Goal: Task Accomplishment & Management: Manage account settings

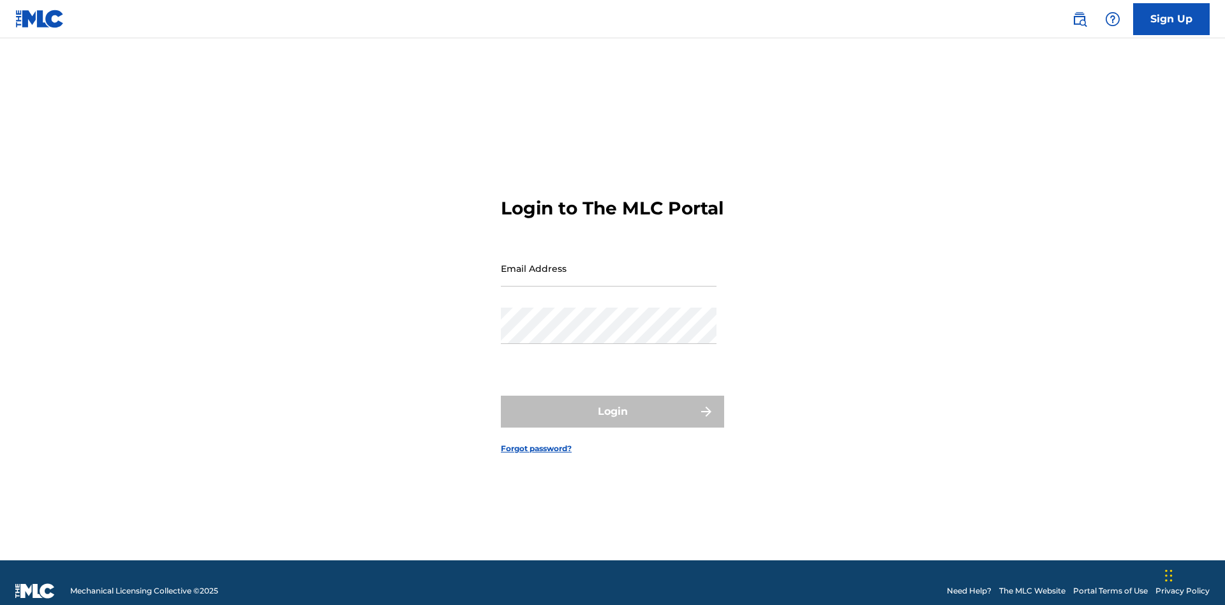
scroll to position [17, 0]
click at [609, 262] on input "Email Address" at bounding box center [609, 268] width 216 height 36
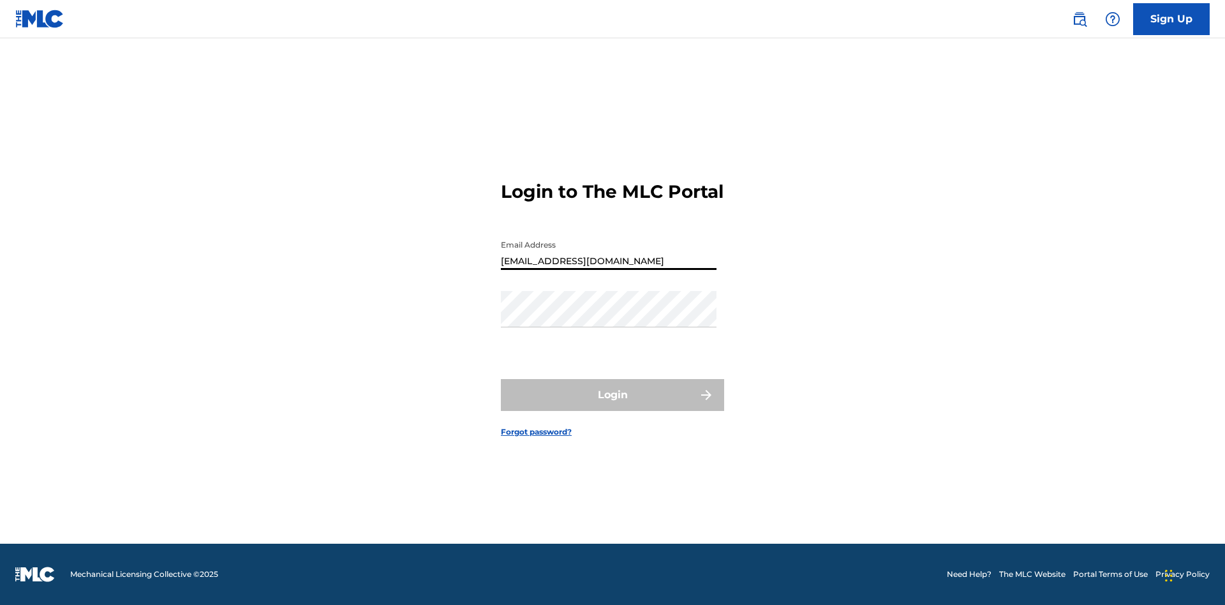
type input "CleoSongwriter@gmail.com"
click at [613, 406] on button "Login" at bounding box center [612, 395] width 223 height 32
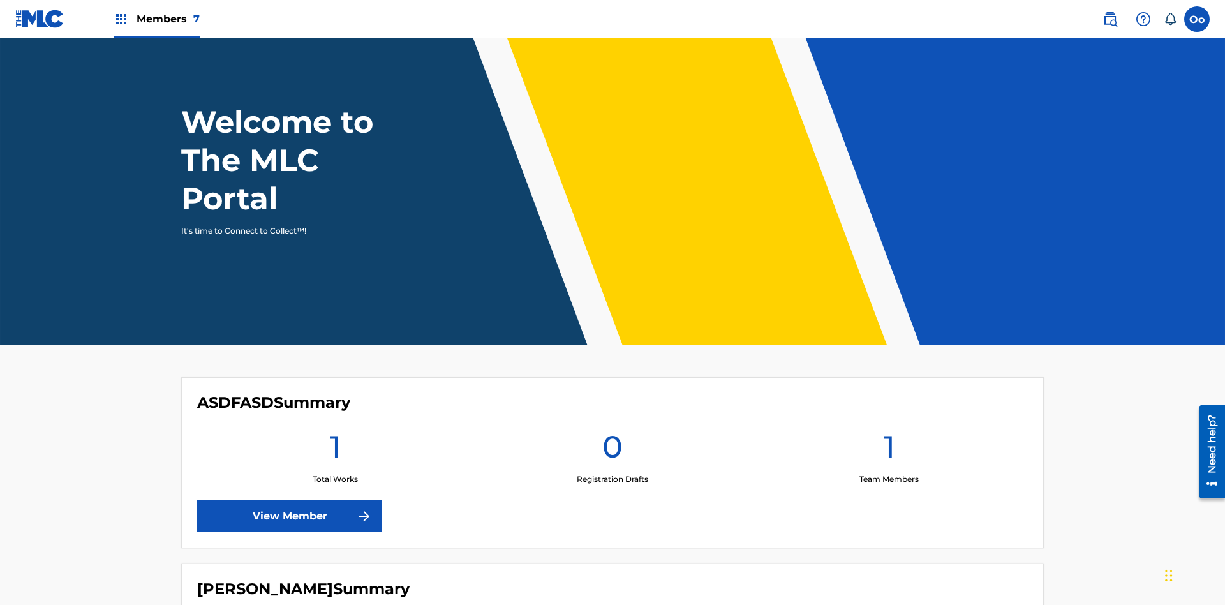
click at [1197, 19] on label at bounding box center [1197, 19] width 26 height 26
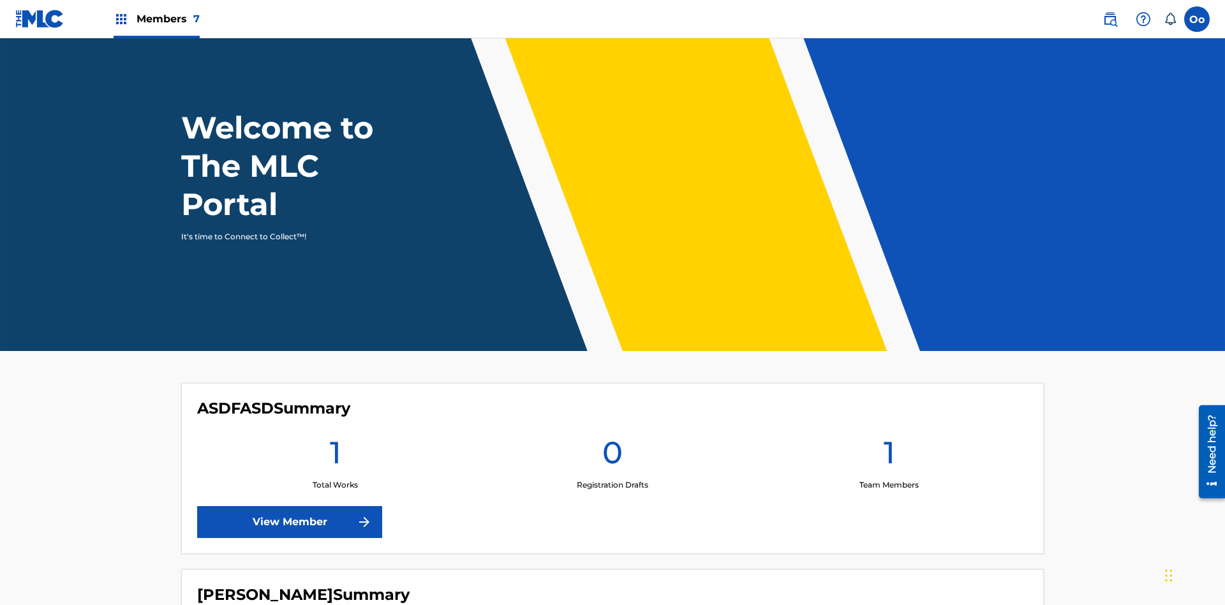
click at [1197, 19] on input "Oo OEWZ5ZUdU5 oJXu2F6ZQr cleosongwriter@gmail.com Notification Preferences Prof…" at bounding box center [1197, 19] width 0 height 0
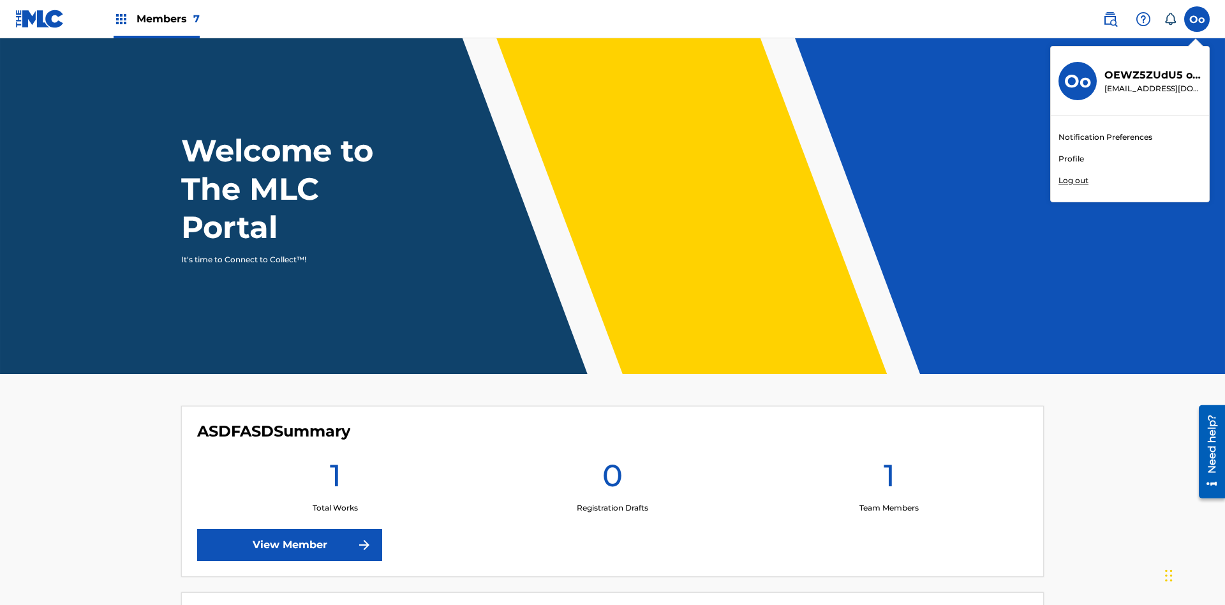
click at [1071, 159] on link "Profile" at bounding box center [1072, 158] width 26 height 11
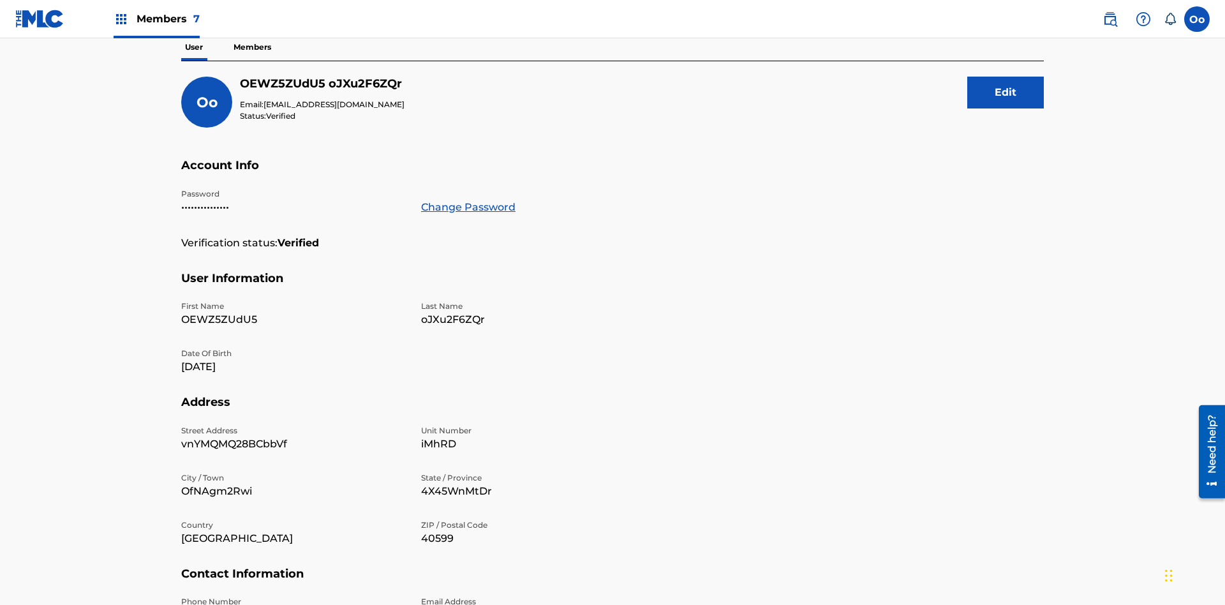
click at [1006, 93] on button "Edit" at bounding box center [1005, 93] width 77 height 32
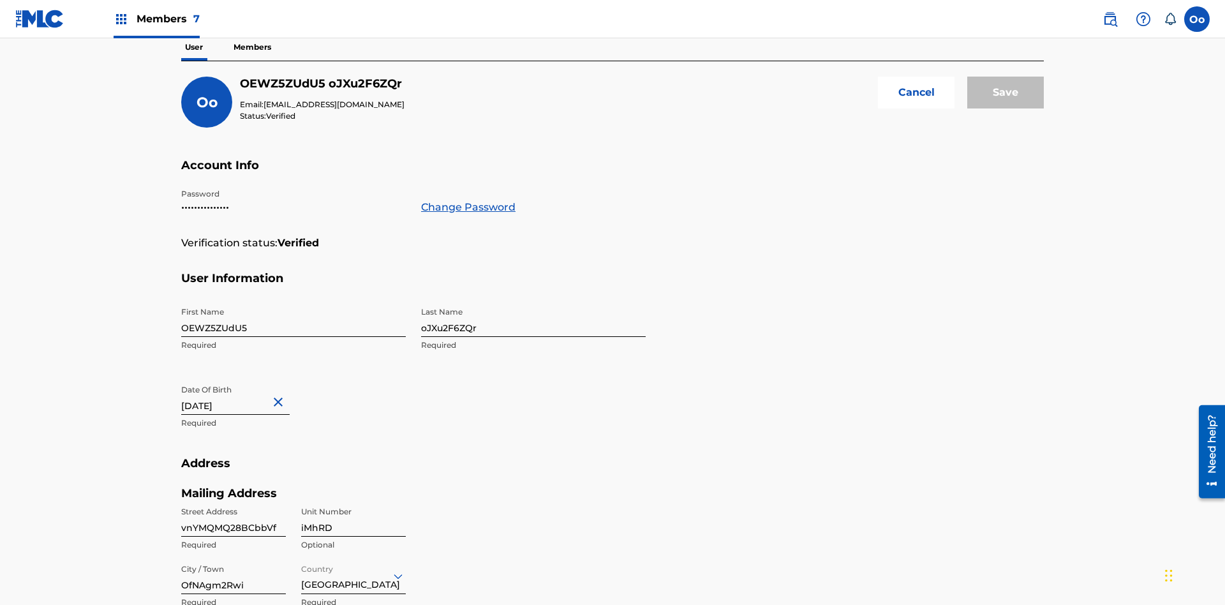
click at [294, 301] on input "OEWZ5ZUdU5" at bounding box center [293, 319] width 225 height 36
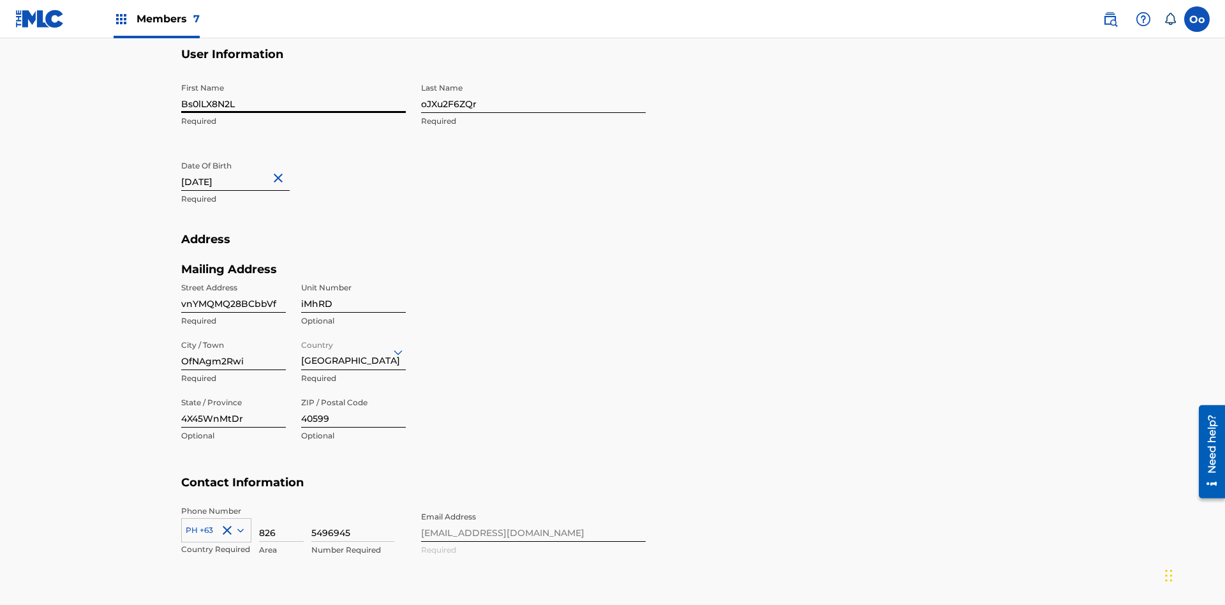
type input "Bs0lLX8N2L"
click at [533, 94] on input "oJXu2F6ZQr" at bounding box center [533, 95] width 225 height 36
type input "MKLAdKpipb"
click at [246, 154] on input "June 22 2024" at bounding box center [235, 172] width 108 height 36
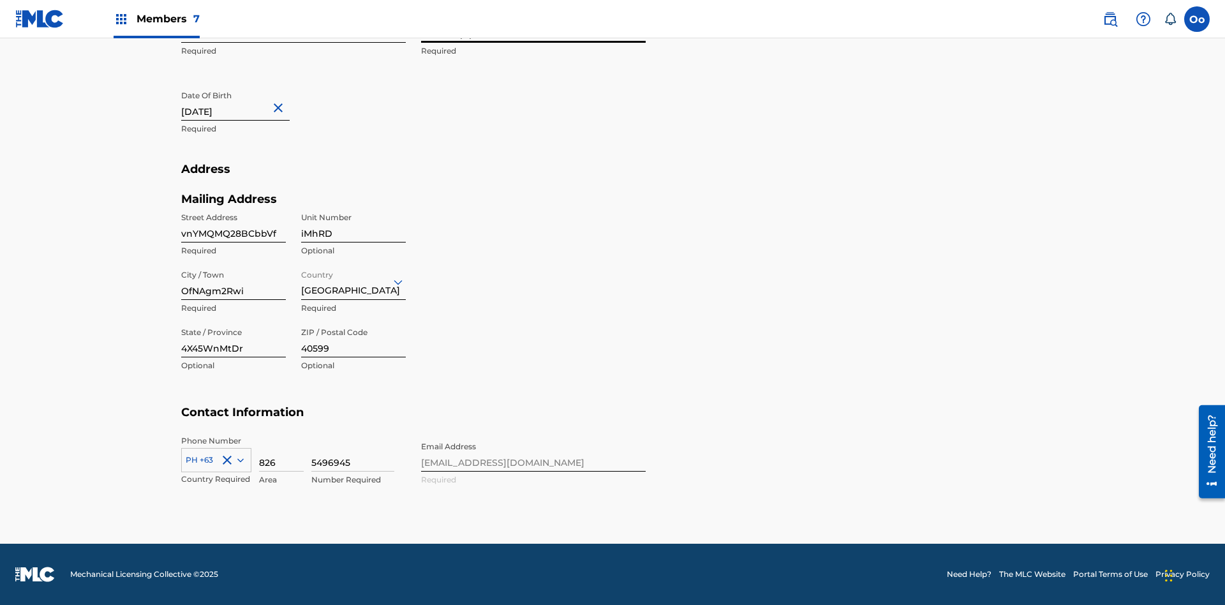
select select "5"
select select "2024"
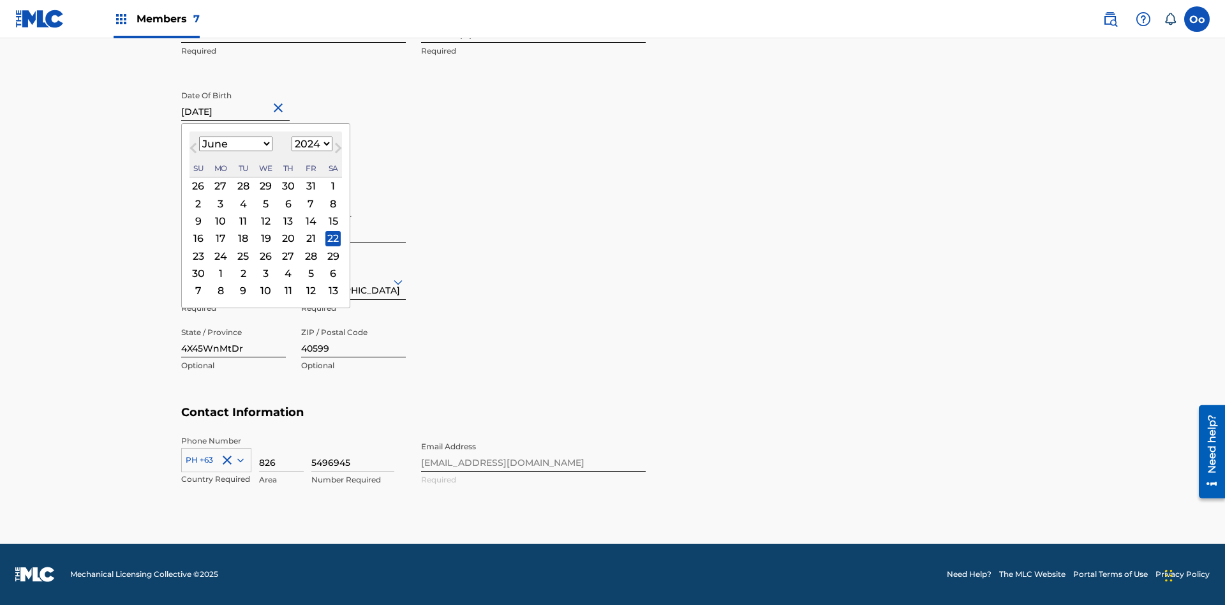
click at [235, 144] on select "January February March April May June July August September October November De…" at bounding box center [235, 144] width 73 height 15
select select "7"
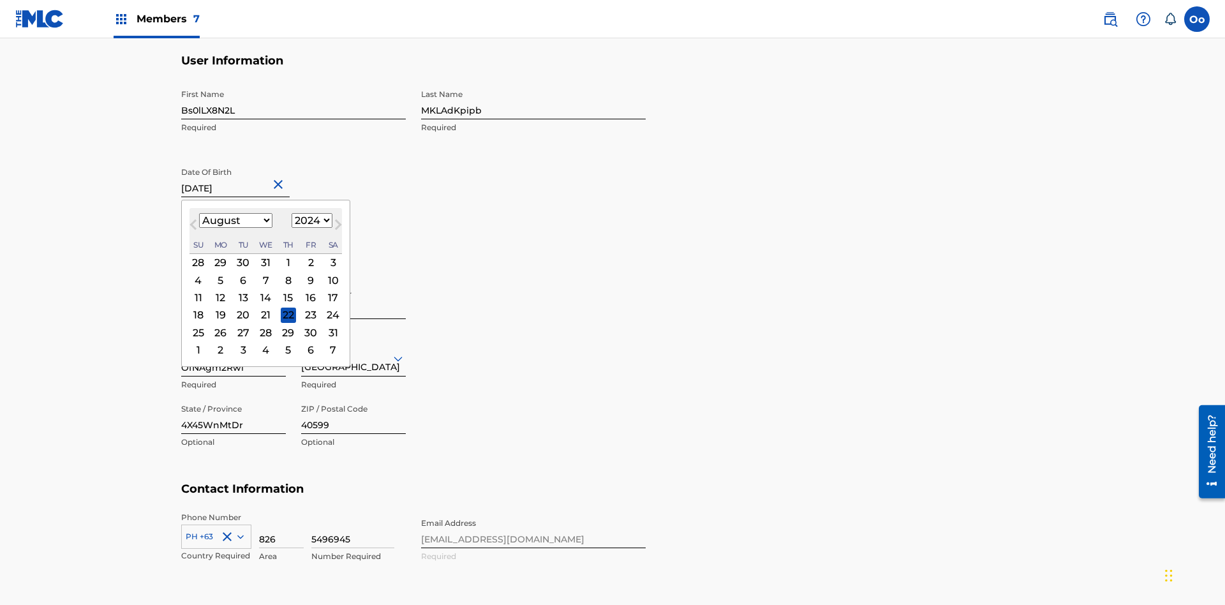
click at [310, 221] on select "1900 1901 1902 1903 1904 1905 1906 1907 1908 1909 1910 1911 1912 1913 1914 1915…" at bounding box center [312, 220] width 41 height 15
select select "2024"
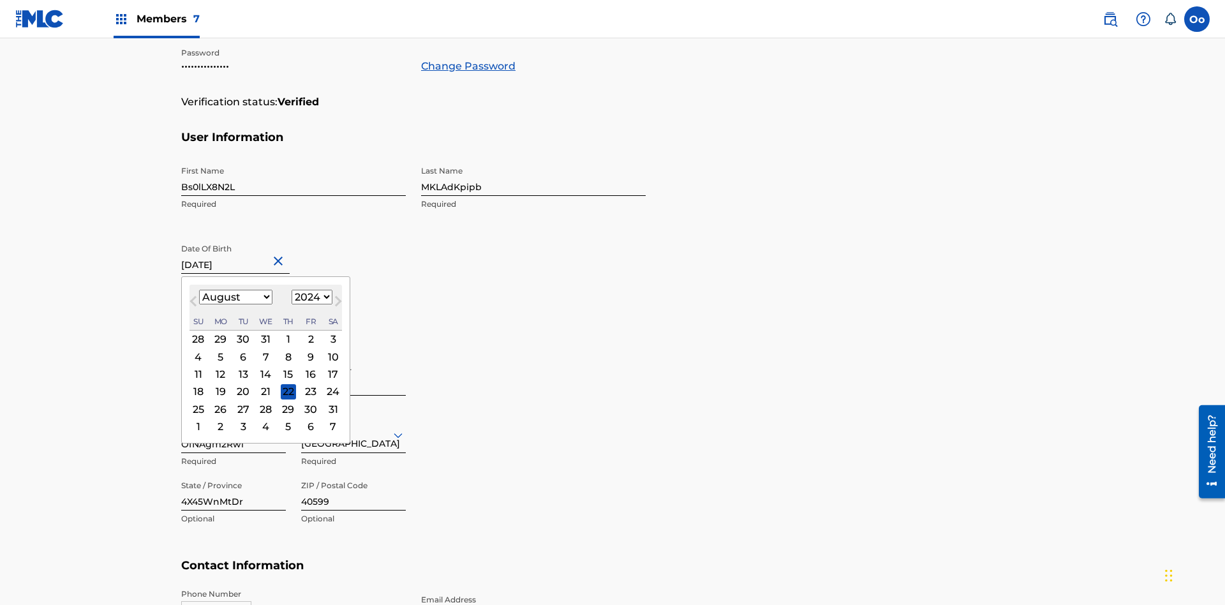
click at [310, 297] on select "1900 1901 1902 1903 1904 1905 1906 1907 1908 1909 1910 1911 1912 1913 1914 1915…" at bounding box center [312, 297] width 41 height 15
click at [331, 384] on div "24" at bounding box center [332, 391] width 15 height 15
type input "August 24 2024"
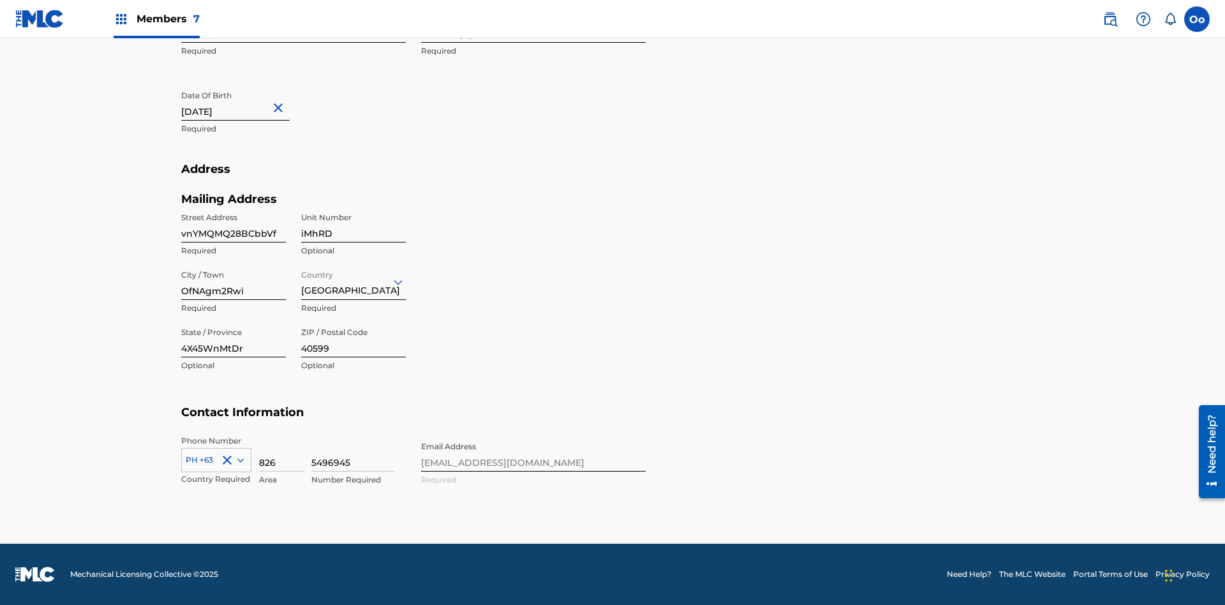
click at [234, 224] on input "vnYMQMQ28BCbbVf" at bounding box center [233, 224] width 105 height 36
type input "ITwyEQW74uNoqd3"
click at [354, 224] on input "iMhRD" at bounding box center [353, 224] width 105 height 36
type input "kCdR7"
click at [234, 281] on input "OfNAgm2Rwi" at bounding box center [233, 282] width 105 height 36
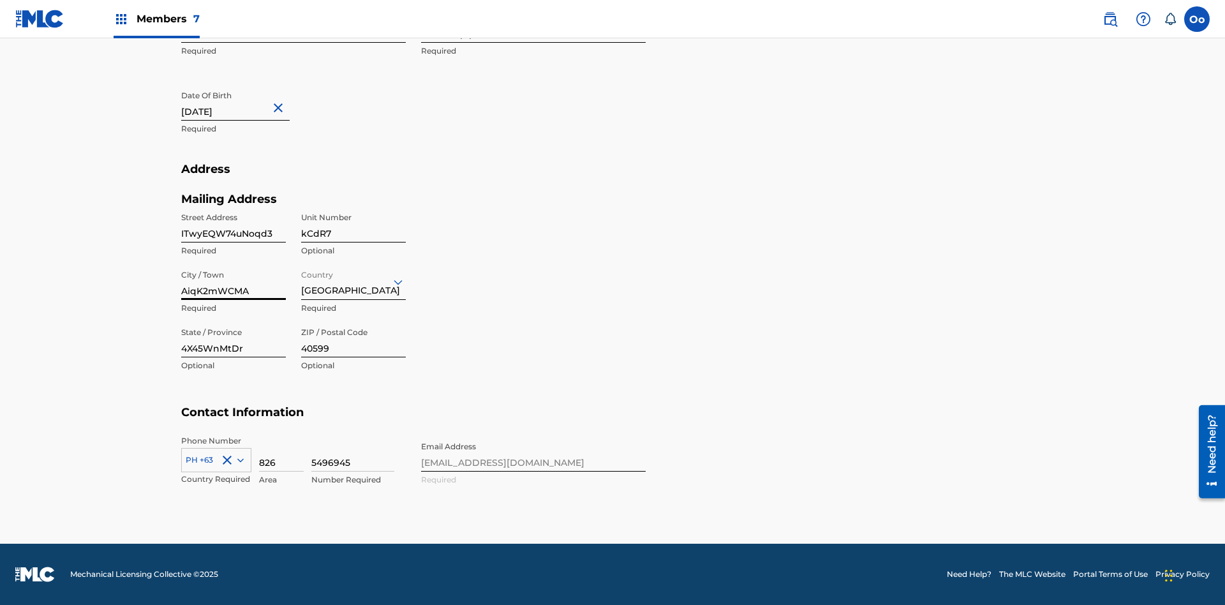
type input "AiqK2mWCMA"
click at [302, 281] on input "Country" at bounding box center [302, 281] width 3 height 13
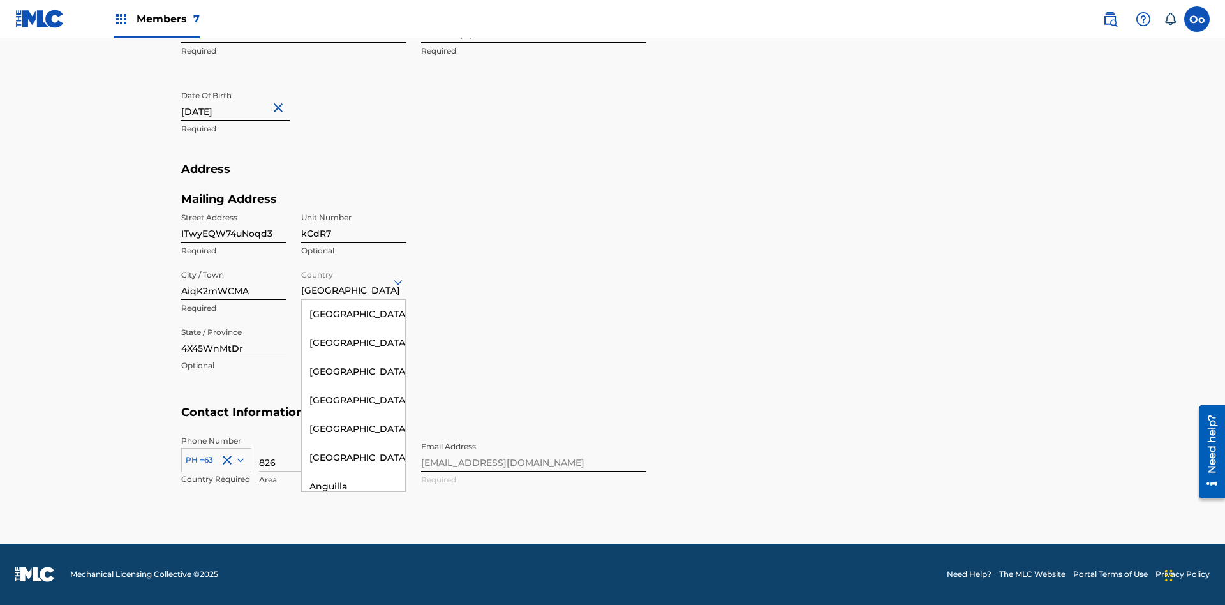
scroll to position [6052, 0]
click at [354, 298] on div "Thailand" at bounding box center [353, 283] width 103 height 29
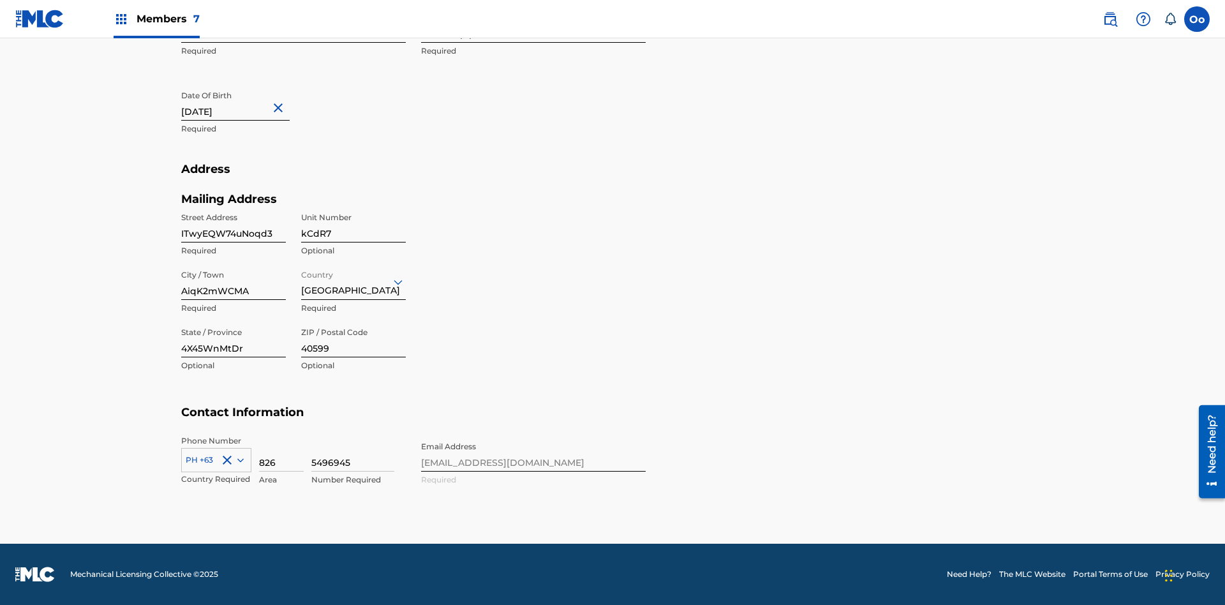
click at [234, 339] on input "4X45WnMtDr" at bounding box center [233, 339] width 105 height 36
type input "J4Hne8RFwb"
click at [354, 339] on input "40599" at bounding box center [353, 339] width 105 height 36
type input "13284"
click at [238, 459] on icon at bounding box center [240, 460] width 6 height 4
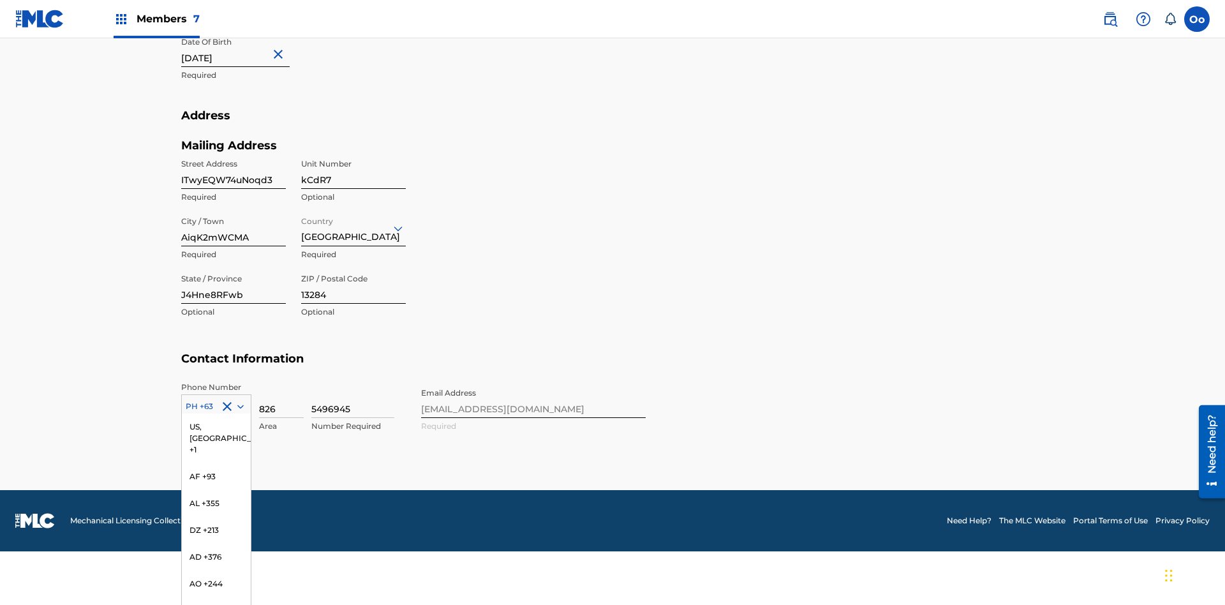
scroll to position [3999, 0]
click at [216, 190] on div "AN +599" at bounding box center [216, 176] width 69 height 27
click at [281, 418] on input "826" at bounding box center [281, 400] width 45 height 36
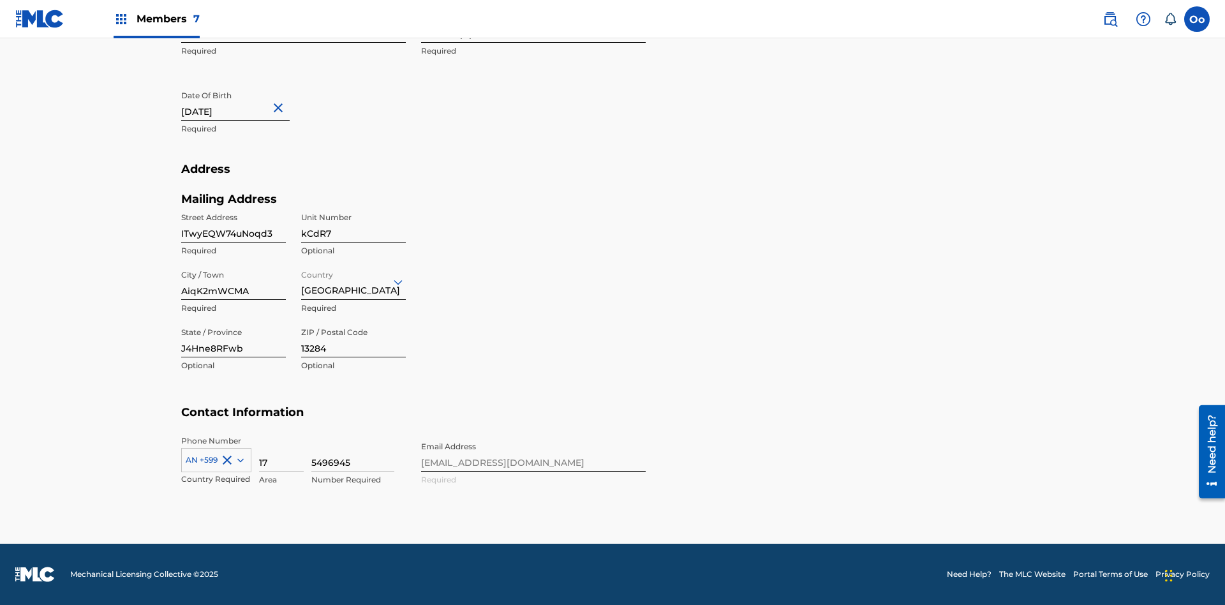
type input "172"
